Goal: Transaction & Acquisition: Purchase product/service

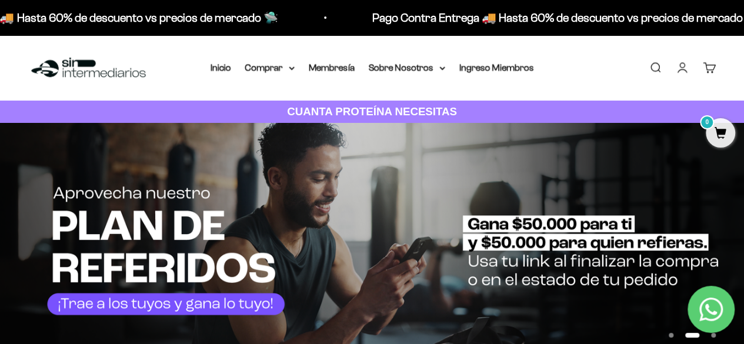
click at [676, 64] on link "Iniciar sesión" at bounding box center [682, 67] width 13 height 13
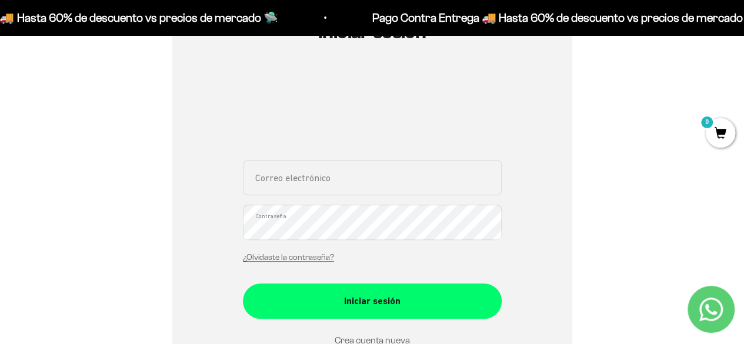
scroll to position [176, 0]
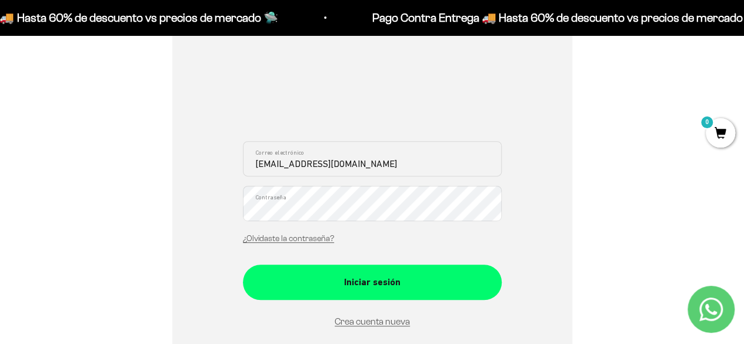
drag, startPoint x: 382, startPoint y: 162, endPoint x: 118, endPoint y: 159, distance: 264.1
click at [118, 159] on div "Iniciar sesión svelasquez0624@gmail.com Correo electrónico Contraseña ¿Olvidast…" at bounding box center [372, 193] width 688 height 446
paste input "andresospin@hot"
type input "andresospin@hotmail.com"
click at [233, 192] on div "Iniciar sesión andresospin@hotmail.com Correo electrónico Contraseña ¿Olvidaste…" at bounding box center [372, 193] width 400 height 446
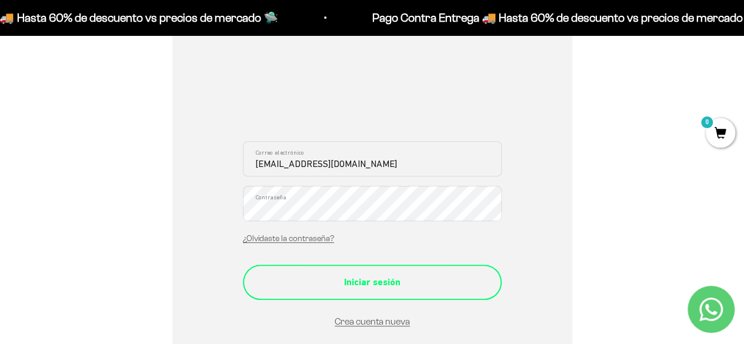
click at [465, 288] on div "Iniciar sesión" at bounding box center [372, 282] width 212 height 15
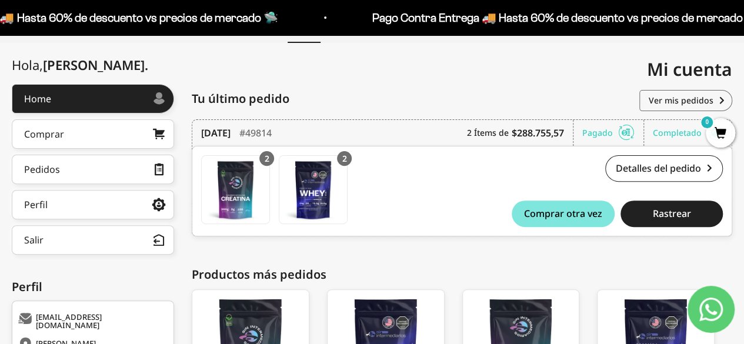
scroll to position [176, 0]
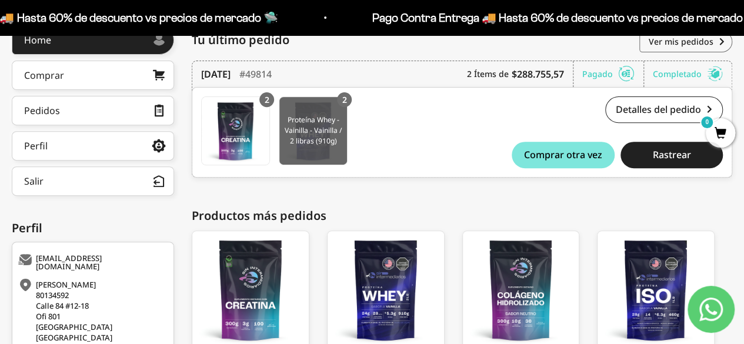
click at [335, 121] on img at bounding box center [313, 131] width 68 height 68
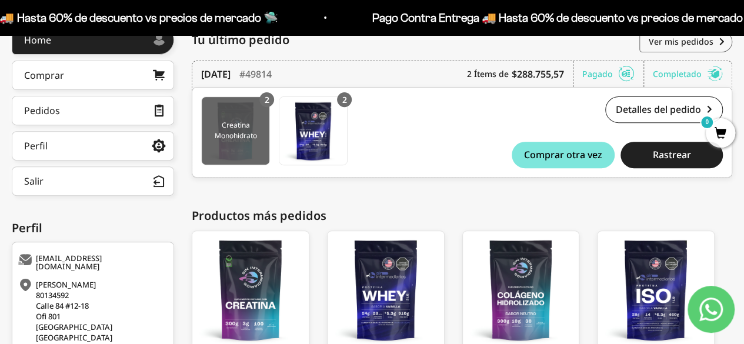
click at [227, 143] on img at bounding box center [236, 131] width 68 height 68
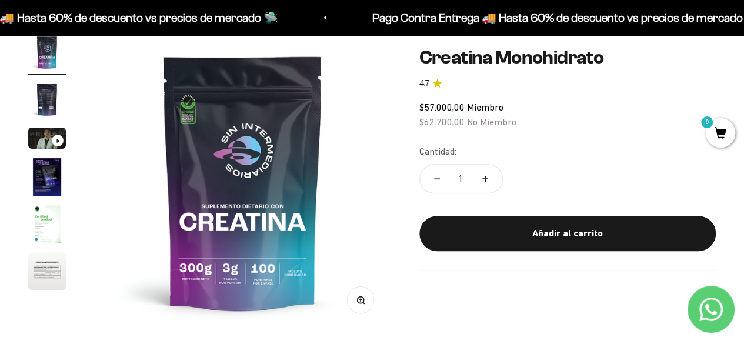
click at [482, 174] on button "Aumentar cantidad" at bounding box center [485, 178] width 34 height 28
type input "2"
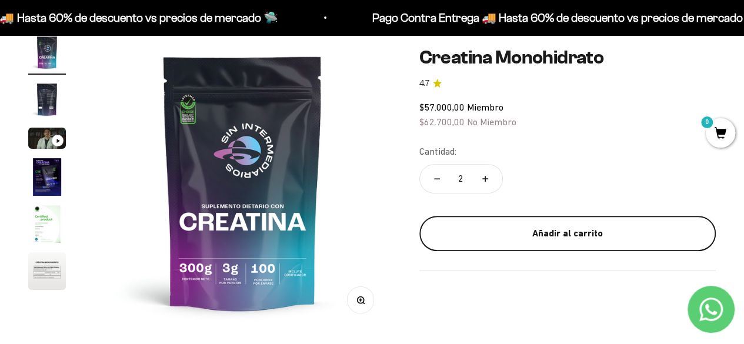
click at [551, 225] on button "Añadir al carrito" at bounding box center [567, 233] width 296 height 35
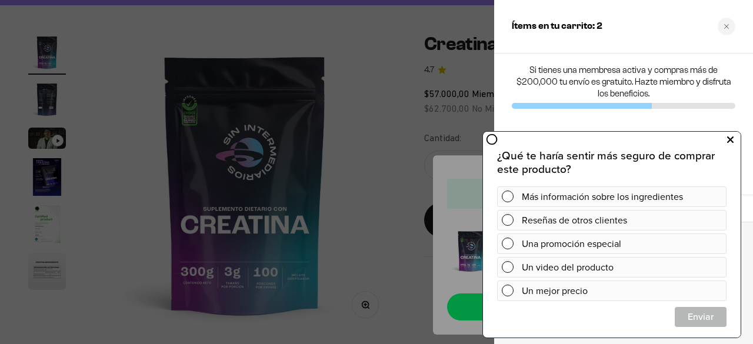
click at [732, 138] on icon at bounding box center [730, 139] width 6 height 15
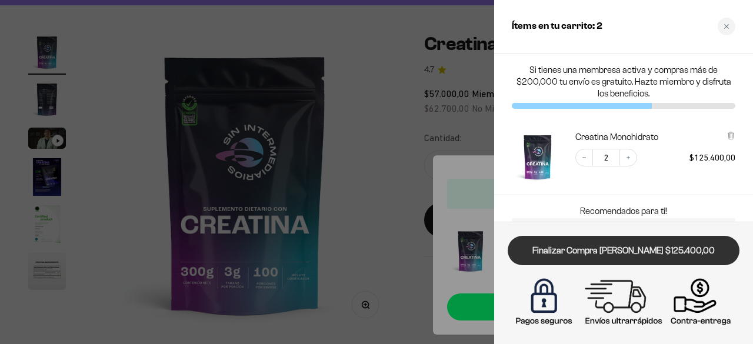
drag, startPoint x: 660, startPoint y: 253, endPoint x: 242, endPoint y: 178, distance: 424.9
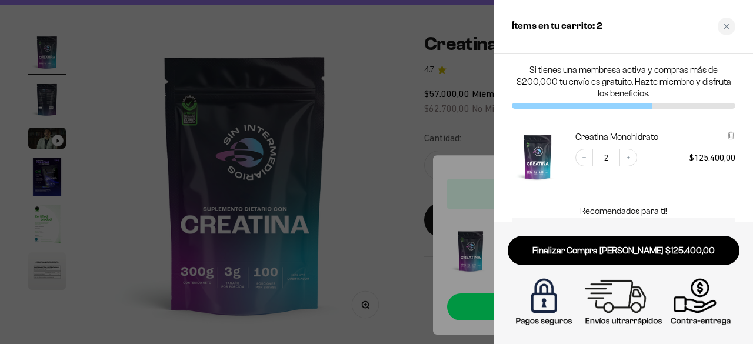
click at [661, 253] on link "Finalizar Compra Segura $125.400,00" at bounding box center [624, 251] width 232 height 30
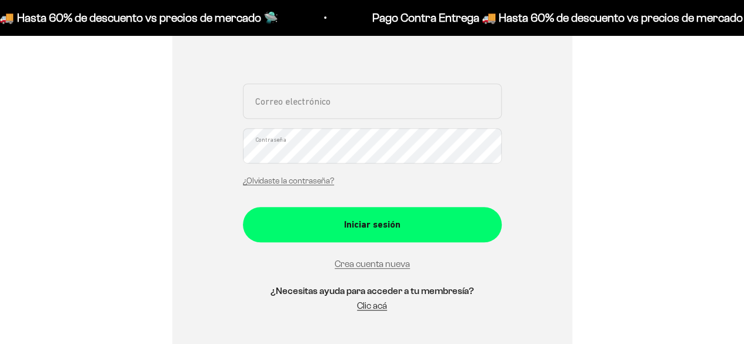
scroll to position [235, 0]
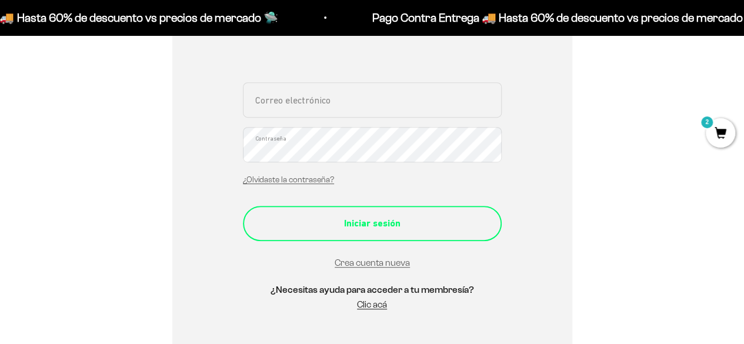
type input "andresospin@hotmail.com"
click at [386, 218] on div "Iniciar sesión" at bounding box center [372, 223] width 212 height 15
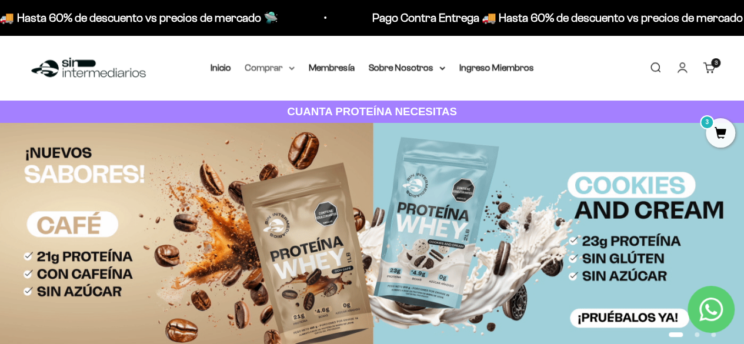
click at [292, 65] on summary "Comprar" at bounding box center [269, 67] width 49 height 15
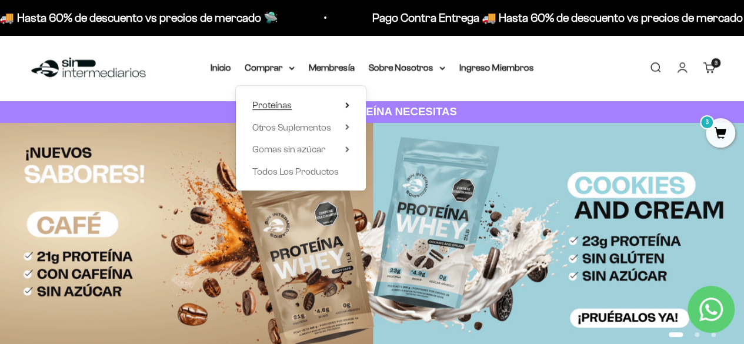
click at [301, 107] on summary "Proteínas" at bounding box center [300, 105] width 97 height 15
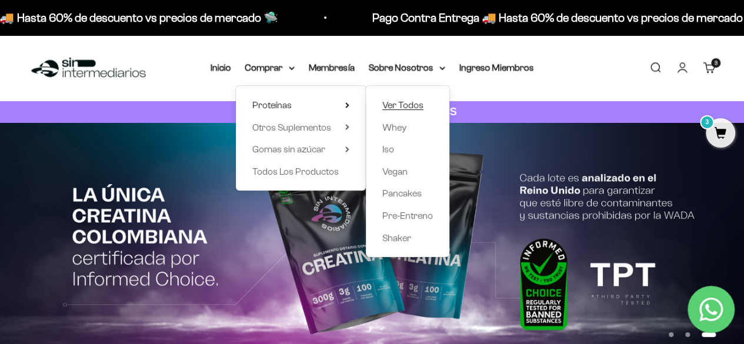
click at [406, 105] on span "Ver Todos" at bounding box center [402, 105] width 41 height 10
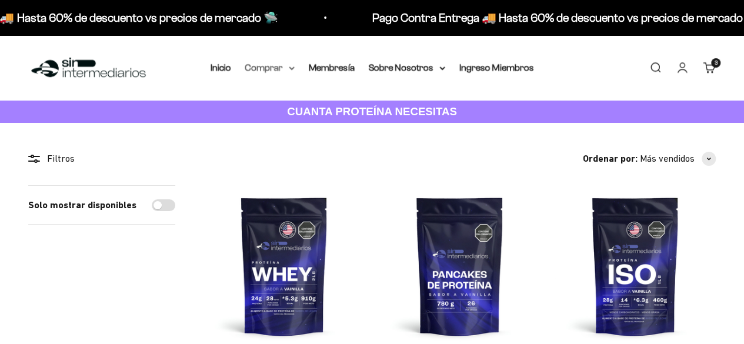
click at [288, 73] on summary "Comprar" at bounding box center [269, 67] width 49 height 15
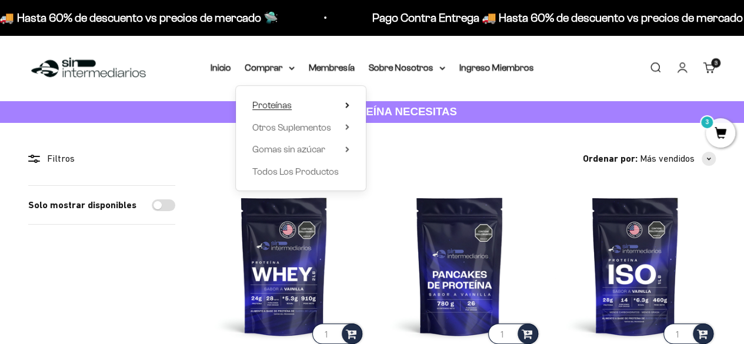
click at [305, 106] on summary "Proteínas" at bounding box center [300, 105] width 97 height 15
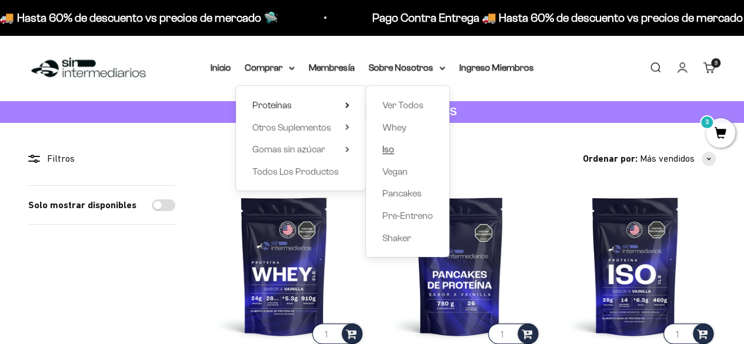
click at [385, 149] on span "Iso" at bounding box center [388, 149] width 12 height 10
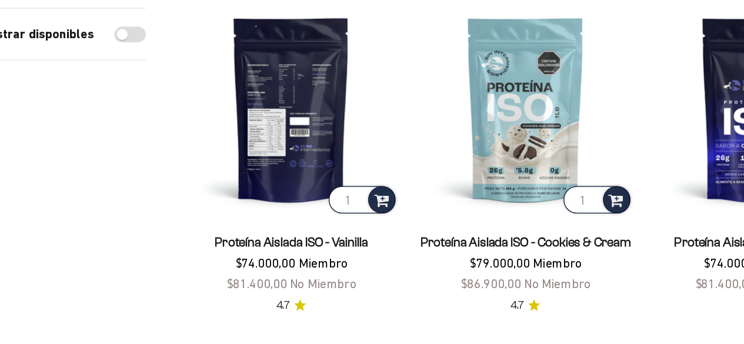
scroll to position [143, 0]
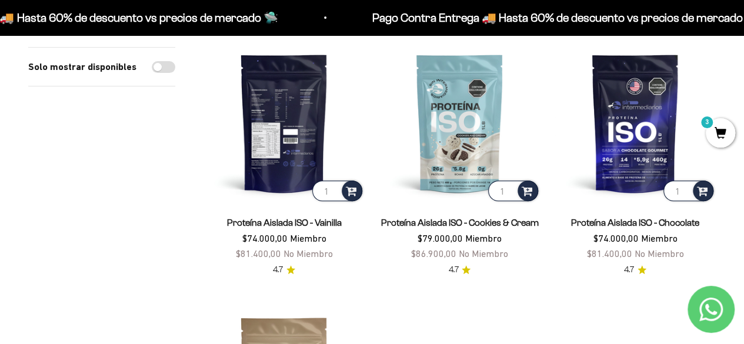
click at [263, 164] on img at bounding box center [284, 122] width 161 height 161
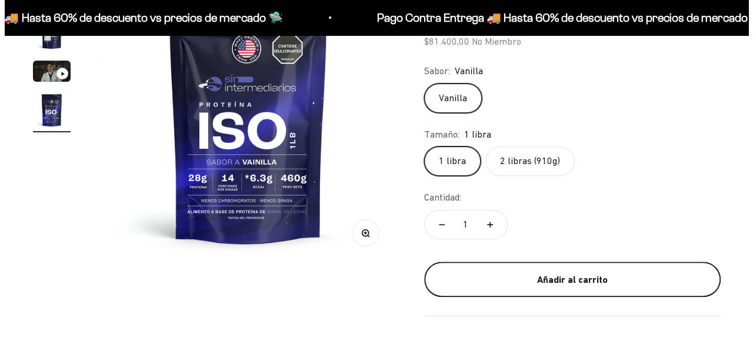
scroll to position [235, 0]
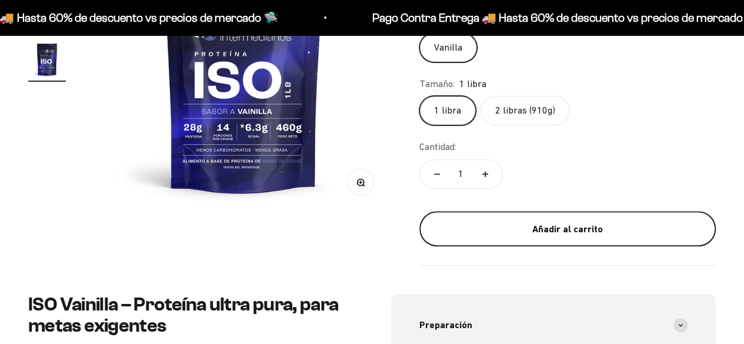
click at [592, 231] on div "Añadir al carrito" at bounding box center [567, 229] width 249 height 15
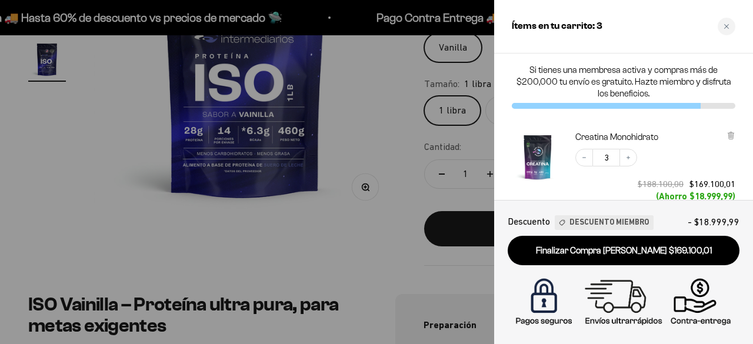
scroll to position [0, 0]
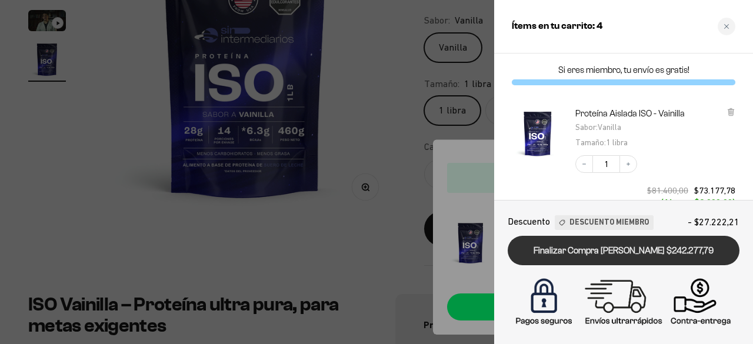
click at [616, 252] on link "Finalizar Compra Segura $242.277,79" at bounding box center [624, 251] width 232 height 30
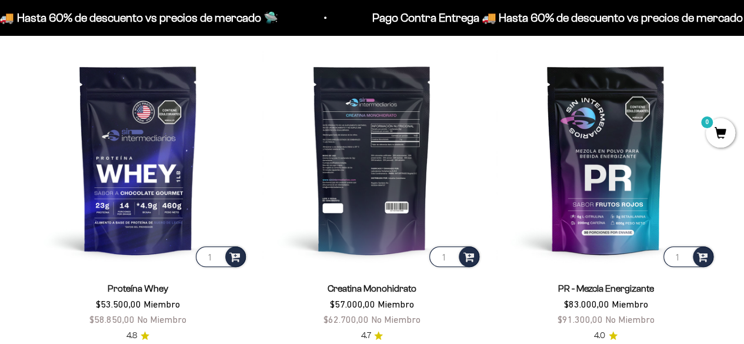
scroll to position [408, 0]
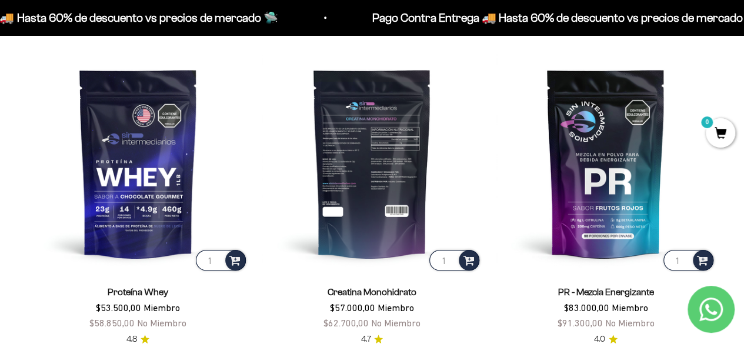
click at [399, 189] on img at bounding box center [372, 163] width 220 height 220
